Goal: Information Seeking & Learning: Understand process/instructions

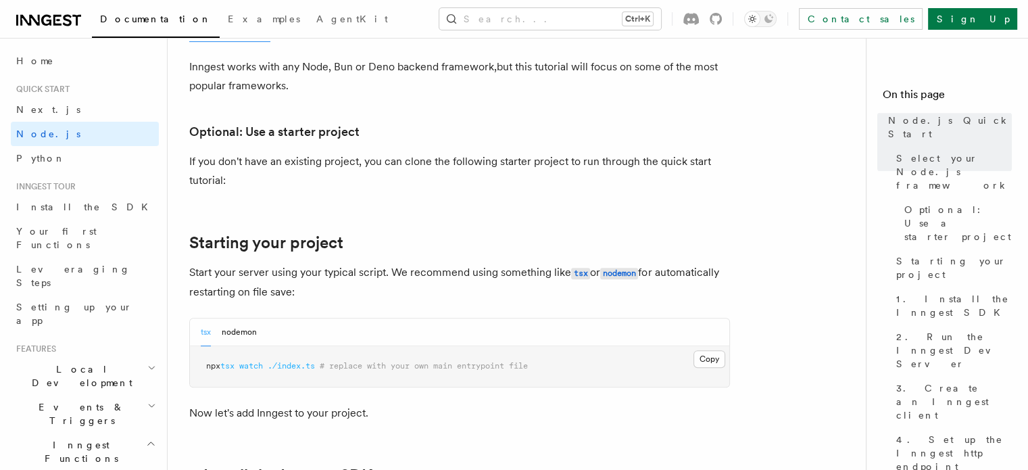
scroll to position [500, 0]
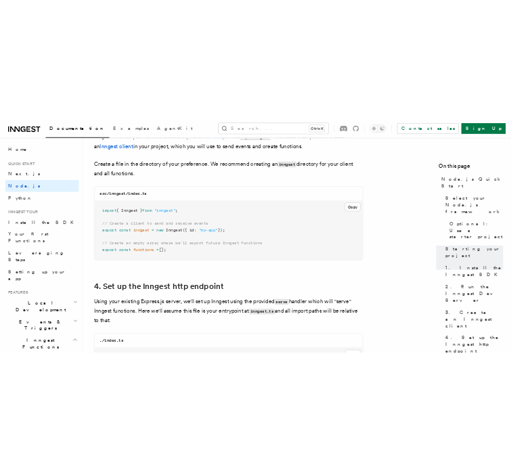
scroll to position [1782, 0]
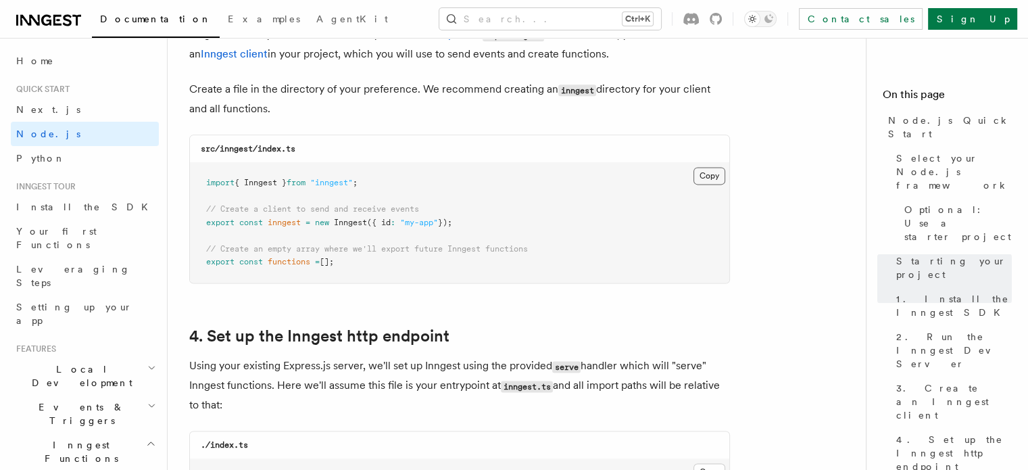
click at [696, 178] on button "Copy Copied" at bounding box center [710, 176] width 32 height 18
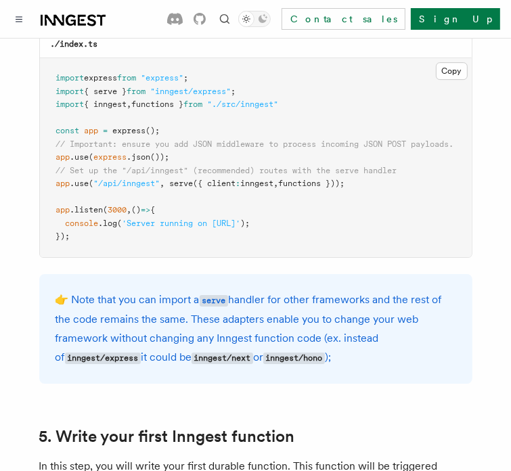
scroll to position [2204, 0]
click at [323, 83] on pre "import express from "express" ; import { serve } from "inngest/express" ; impor…" at bounding box center [255, 157] width 431 height 199
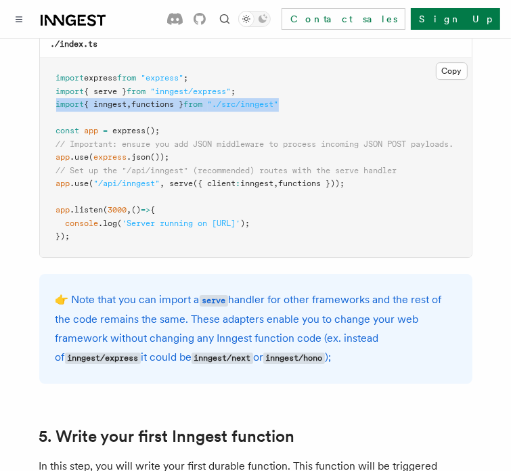
drag, startPoint x: 54, startPoint y: 87, endPoint x: 312, endPoint y: 85, distance: 257.6
click at [312, 85] on pre "import express from "express" ; import { serve } from "inngest/express" ; impor…" at bounding box center [255, 157] width 431 height 199
copy span "import { inngest , functions } from "./src/inngest""
drag, startPoint x: 367, startPoint y: 169, endPoint x: 47, endPoint y: 171, distance: 320.5
click at [47, 171] on pre "import express from "express" ; import { serve } from "inngest/express" ; impor…" at bounding box center [255, 157] width 431 height 199
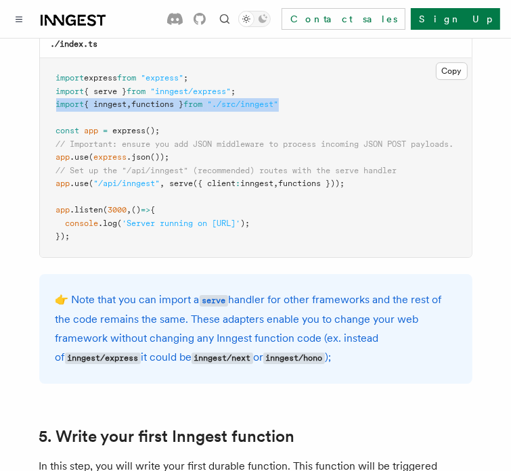
copy span "app .use ( "/api/inngest" , serve ({ client : inngest , functions }));"
drag, startPoint x: 310, startPoint y: 89, endPoint x: 44, endPoint y: 89, distance: 266.4
click at [44, 89] on pre "import express from "express" ; import { serve } from "inngest/express" ; impor…" at bounding box center [255, 157] width 431 height 199
copy span "import { inngest , functions } from "./src/inngest""
